Goal: Task Accomplishment & Management: Complete application form

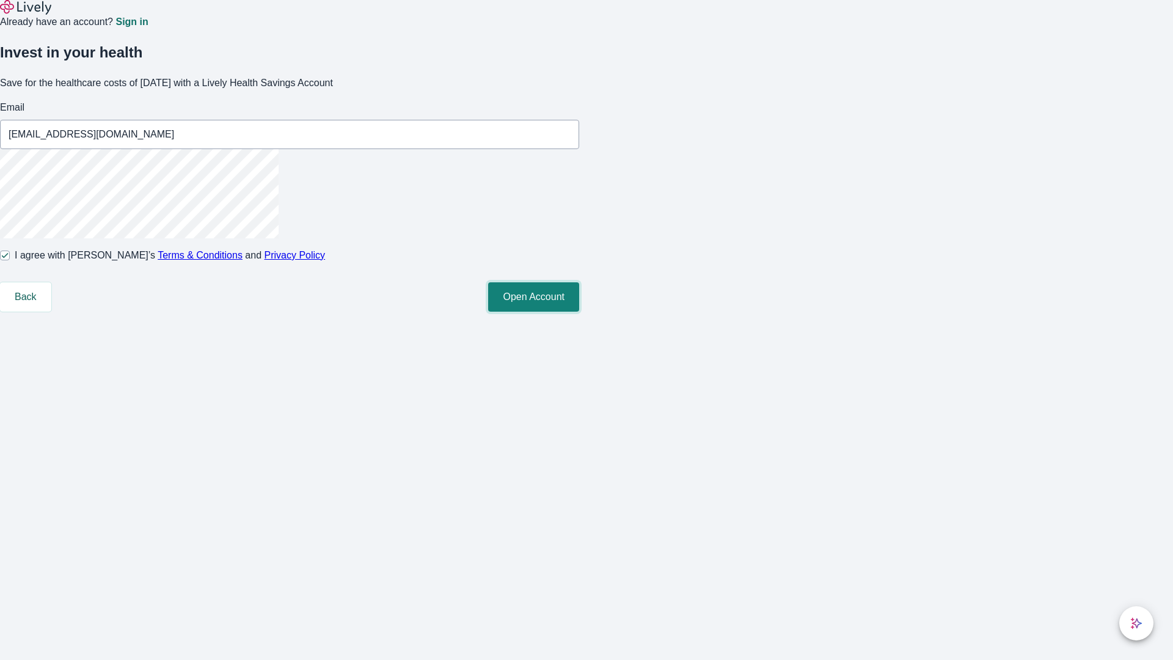
click at [579, 311] on button "Open Account" at bounding box center [533, 296] width 91 height 29
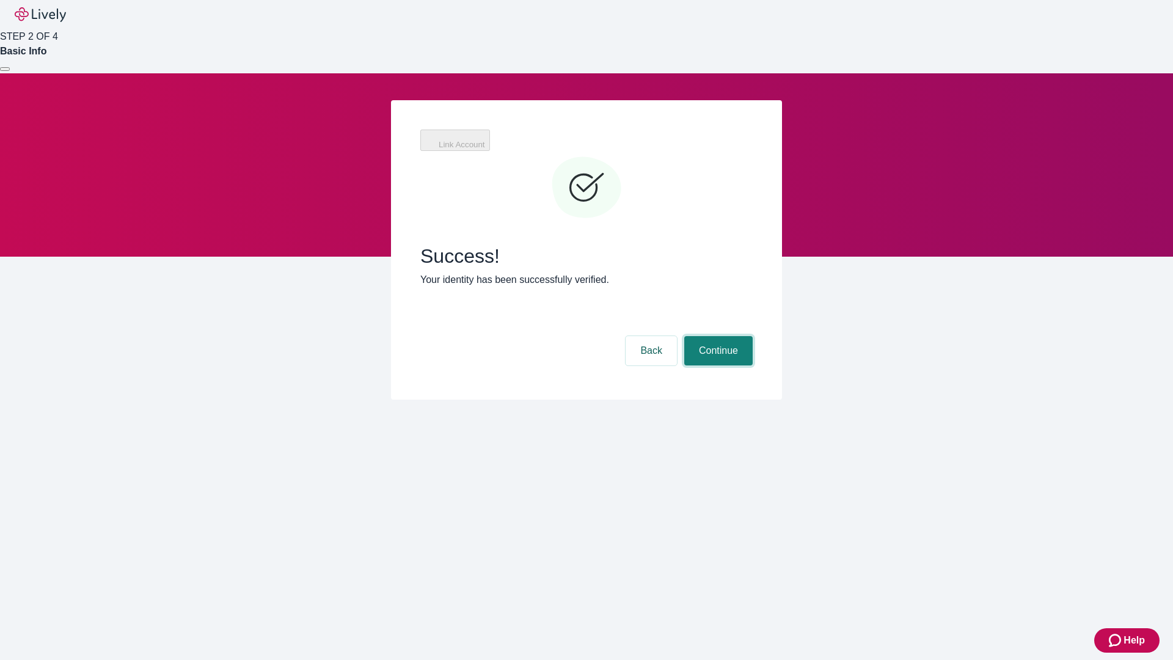
click at [716, 336] on button "Continue" at bounding box center [718, 350] width 68 height 29
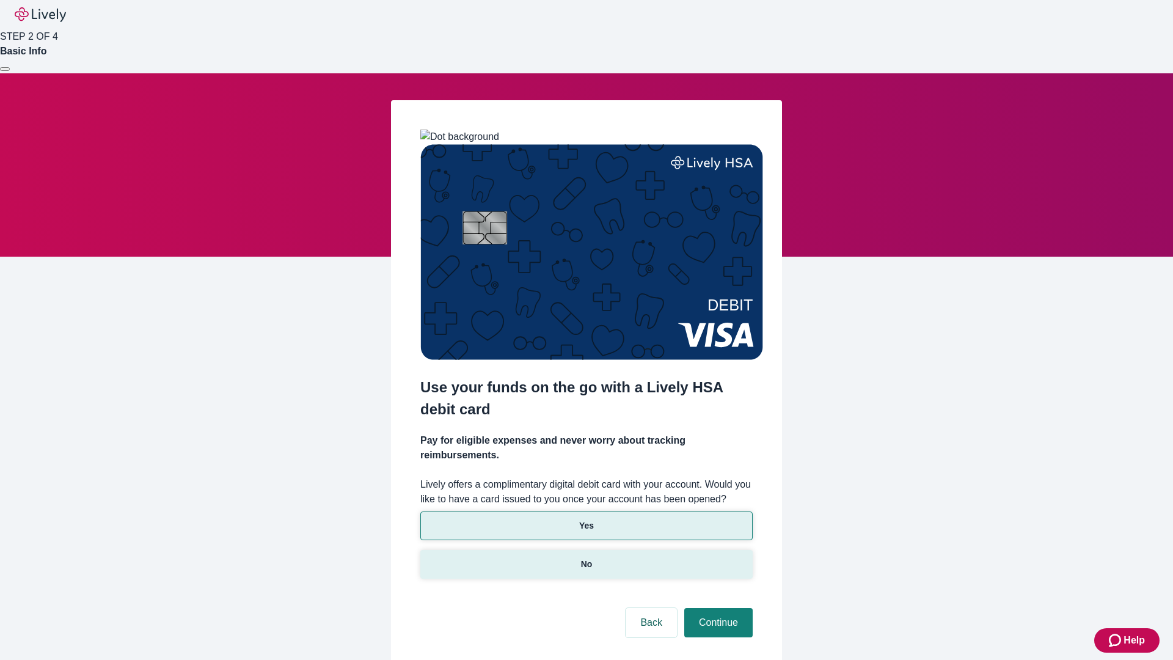
click at [586, 558] on p "No" at bounding box center [587, 564] width 12 height 13
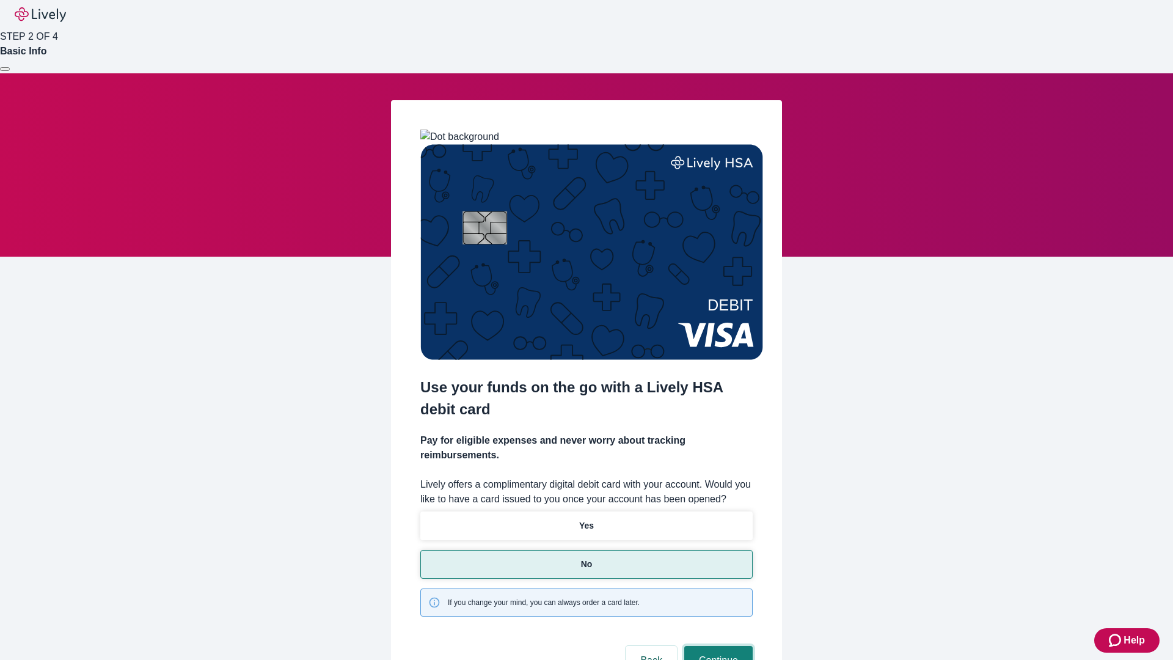
click at [716, 645] on button "Continue" at bounding box center [718, 659] width 68 height 29
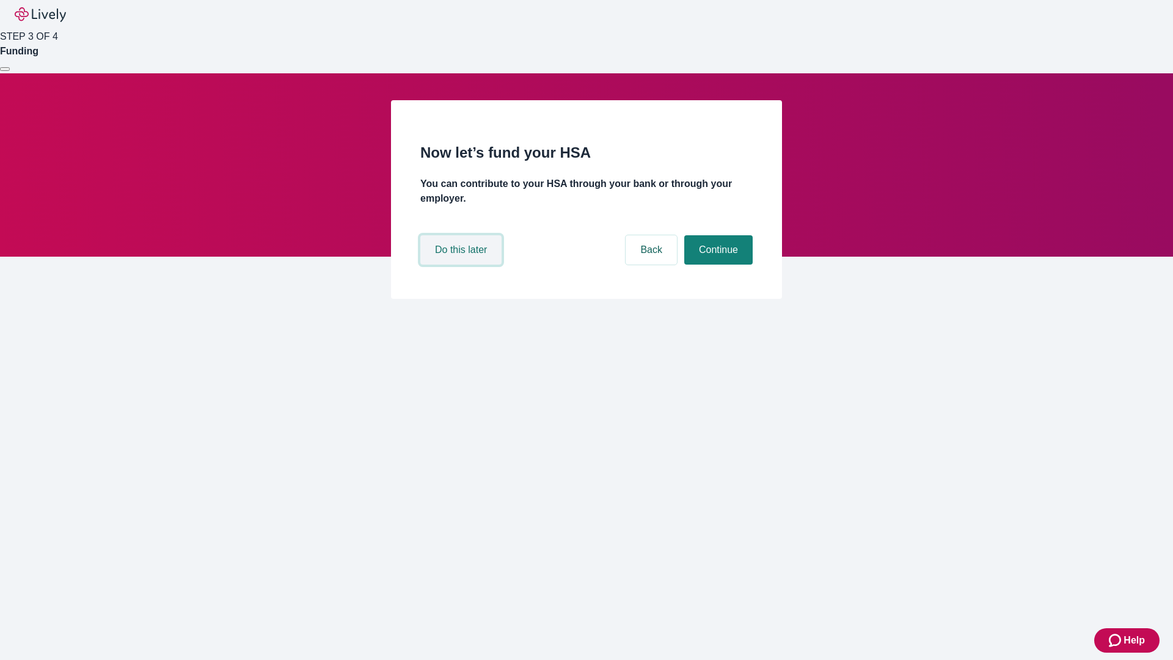
click at [462, 264] on button "Do this later" at bounding box center [460, 249] width 81 height 29
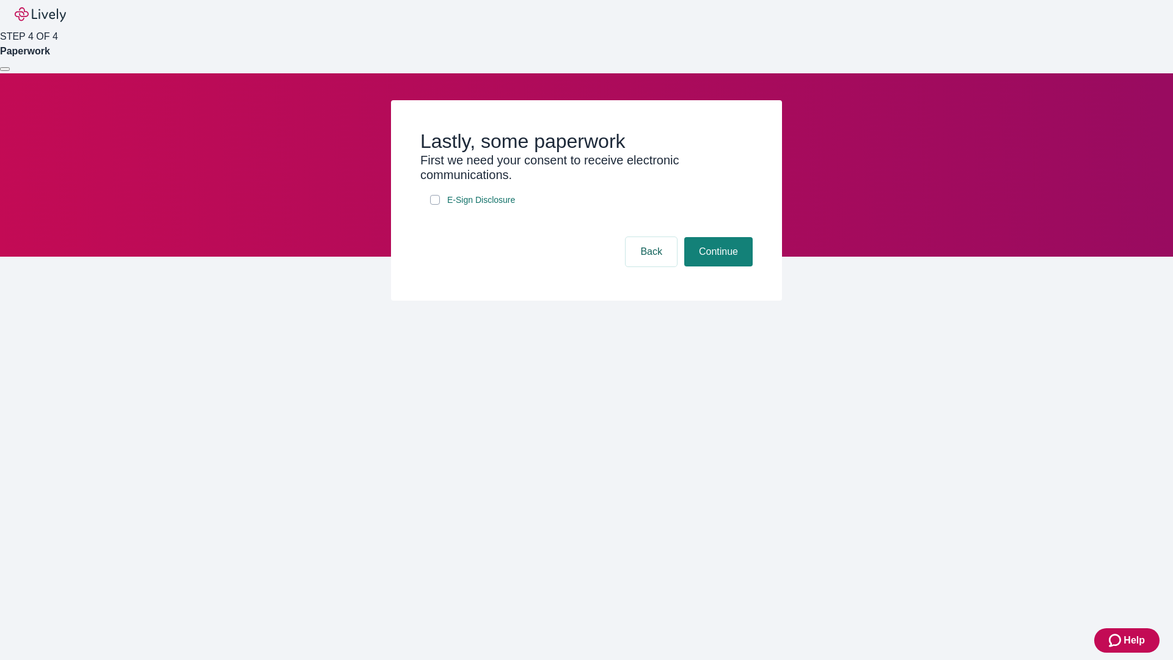
click at [435, 205] on input "E-Sign Disclosure" at bounding box center [435, 200] width 10 height 10
checkbox input "true"
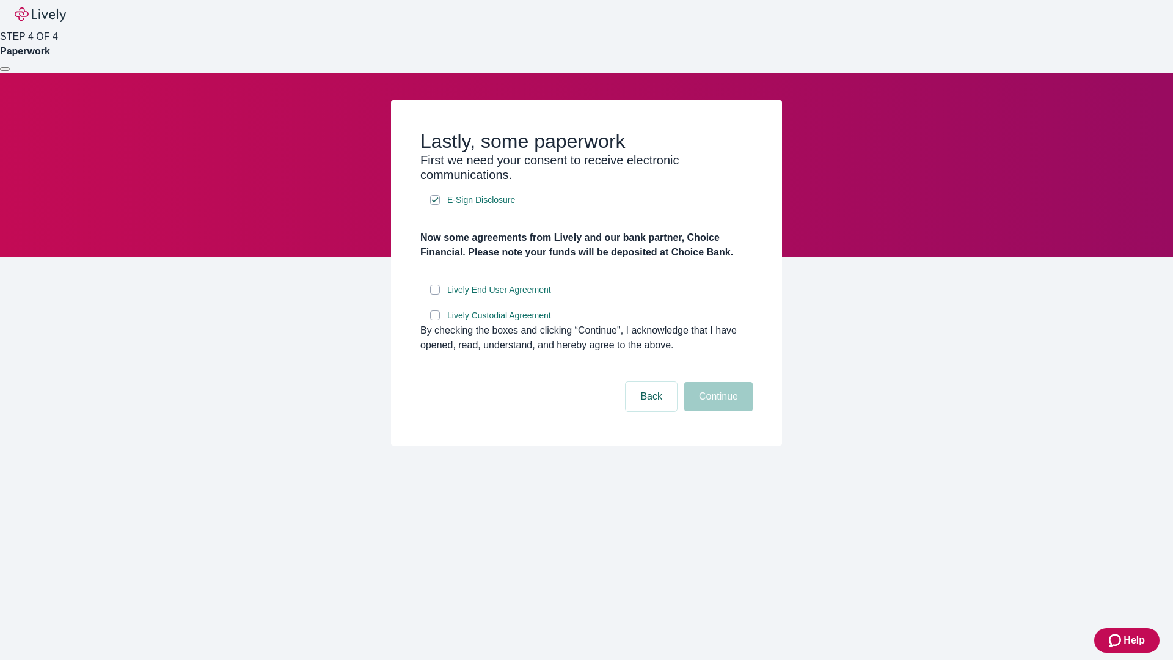
click at [435, 294] on input "Lively End User Agreement" at bounding box center [435, 290] width 10 height 10
checkbox input "true"
click at [435, 320] on input "Lively Custodial Agreement" at bounding box center [435, 315] width 10 height 10
checkbox input "true"
click at [716, 411] on button "Continue" at bounding box center [718, 396] width 68 height 29
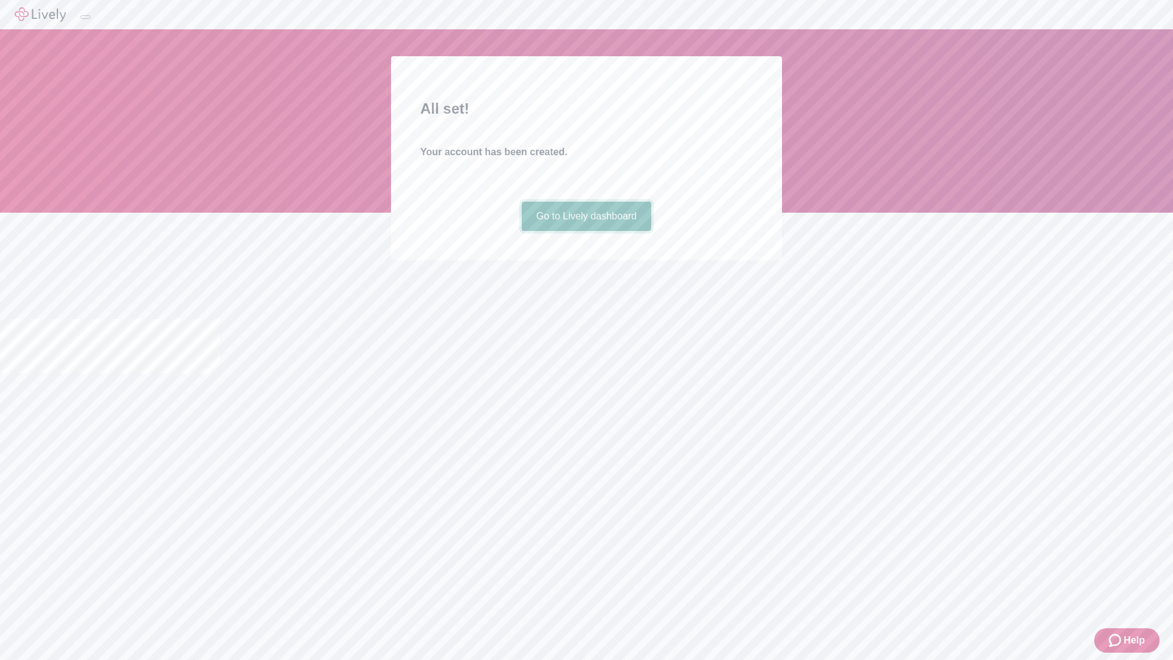
click at [586, 231] on link "Go to Lively dashboard" at bounding box center [587, 216] width 130 height 29
